Goal: Task Accomplishment & Management: Manage account settings

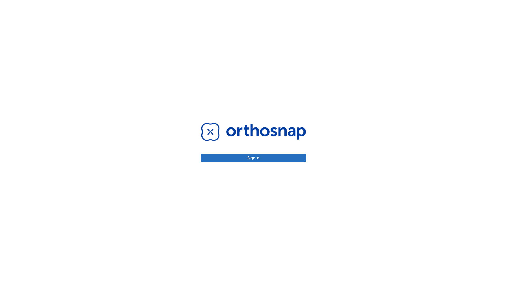
click at [254, 158] on button "Sign in" at bounding box center [253, 158] width 105 height 9
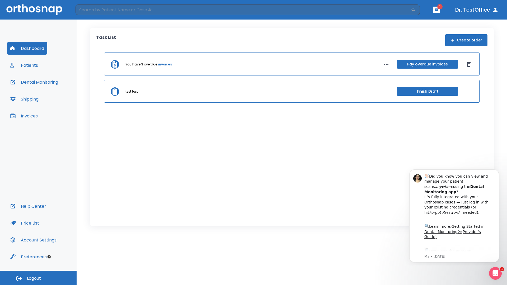
click at [38, 278] on span "Logout" at bounding box center [34, 279] width 14 height 6
